Goal: Task Accomplishment & Management: Manage account settings

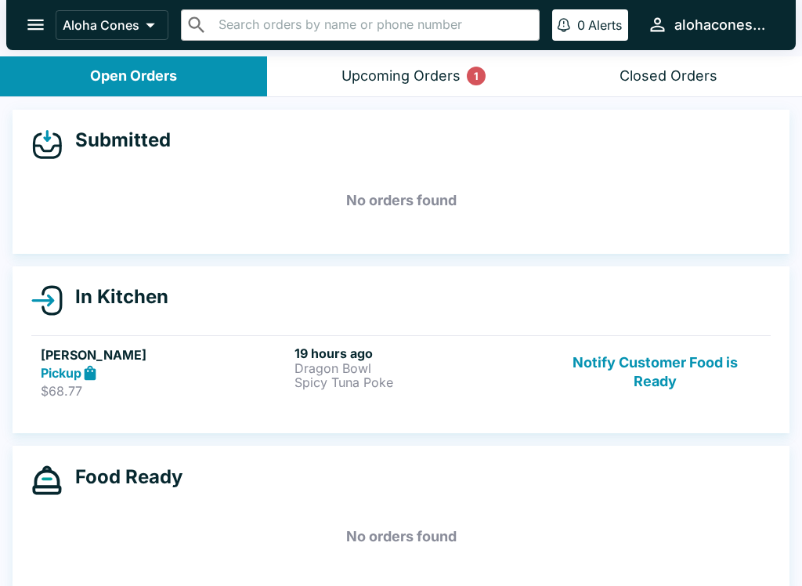
click at [462, 81] on button "Upcoming Orders 1" at bounding box center [400, 76] width 267 height 40
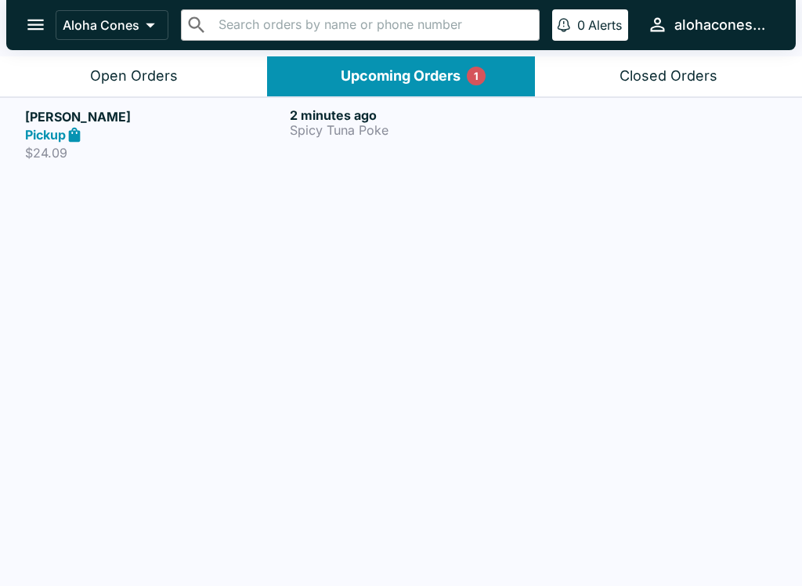
click at [470, 137] on div "2 minutes ago Spicy Tuna Poke" at bounding box center [419, 134] width 259 height 54
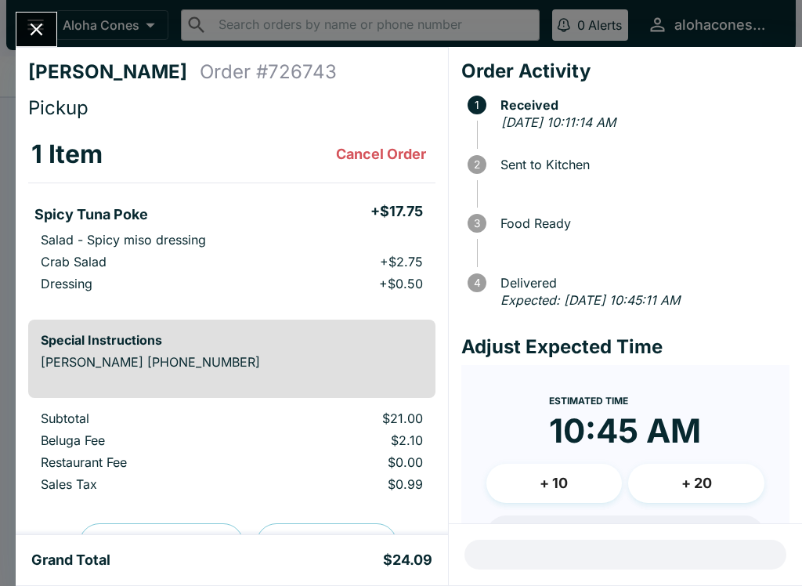
click at [45, 9] on div "[PERSON_NAME] Order # 726743 Pickup 1 Item Cancel Order Spicy Tuna Poke + $17.7…" at bounding box center [401, 293] width 802 height 586
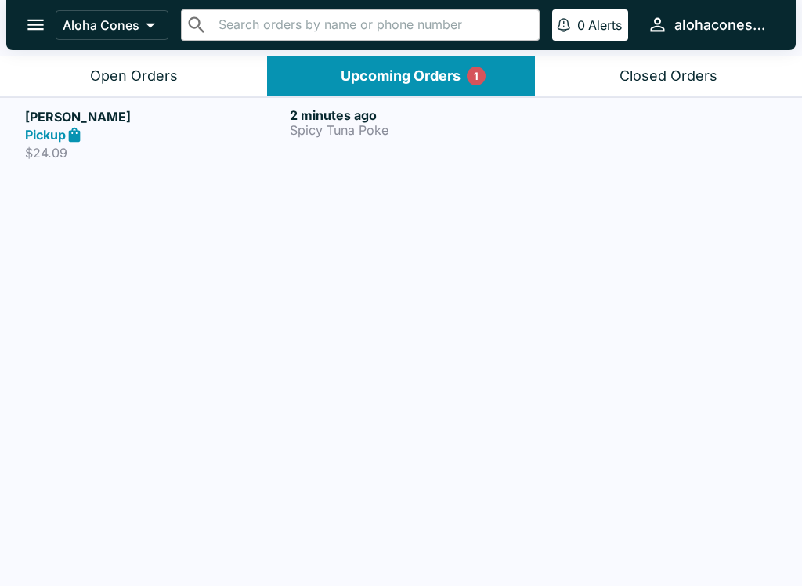
click at [315, 144] on div "2 minutes ago Spicy Tuna Poke" at bounding box center [419, 134] width 259 height 54
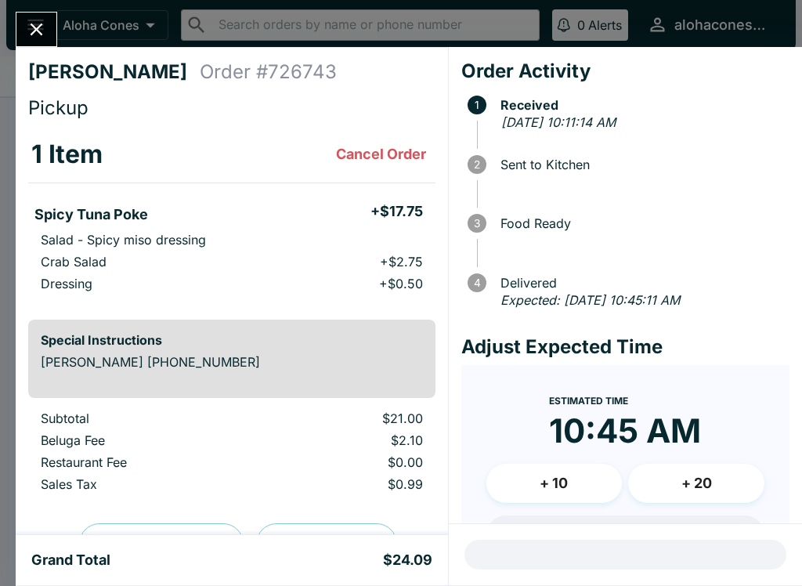
click at [45, 32] on icon "Close" at bounding box center [36, 29] width 21 height 21
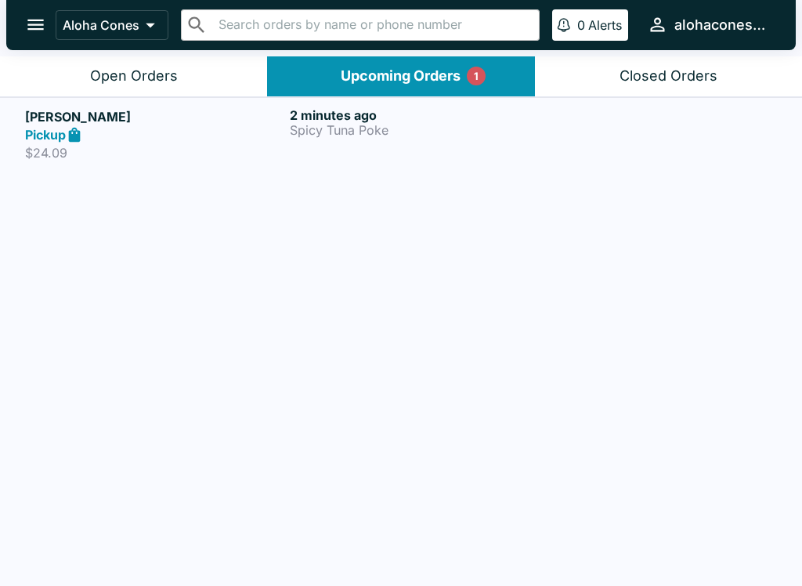
click at [361, 78] on div "Upcoming Orders 1" at bounding box center [401, 76] width 120 height 18
click at [486, 136] on p "Spicy Tuna Poke" at bounding box center [419, 130] width 259 height 14
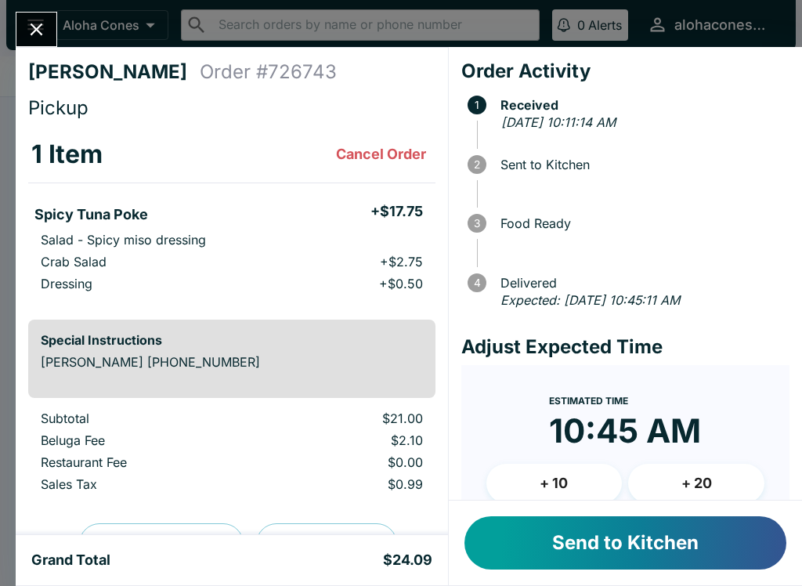
click at [700, 546] on button "Send to Kitchen" at bounding box center [626, 542] width 322 height 53
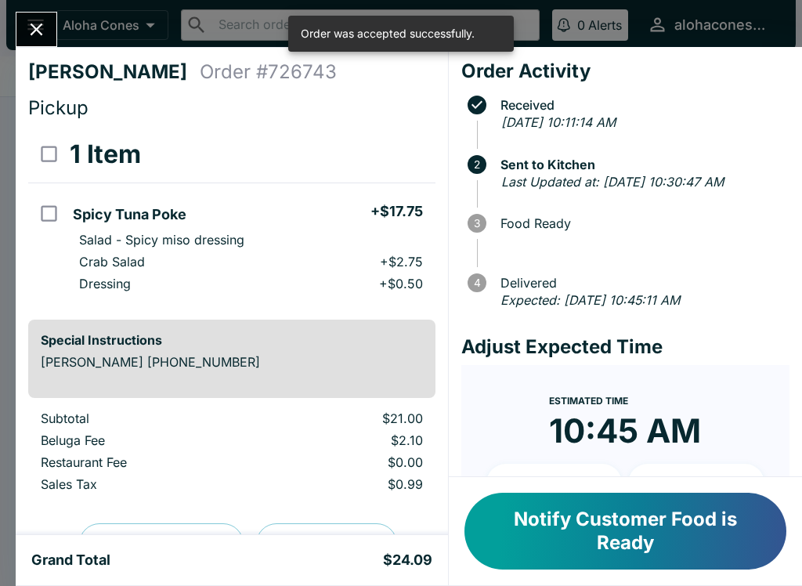
click at [47, 35] on icon "Close" at bounding box center [36, 29] width 21 height 21
